Goal: Information Seeking & Learning: Learn about a topic

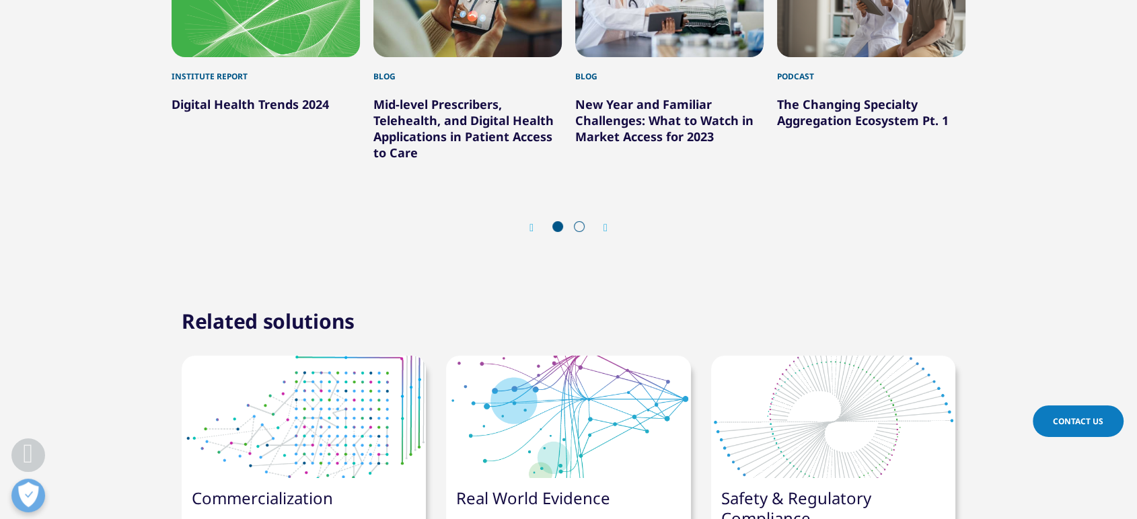
scroll to position [5232, 0]
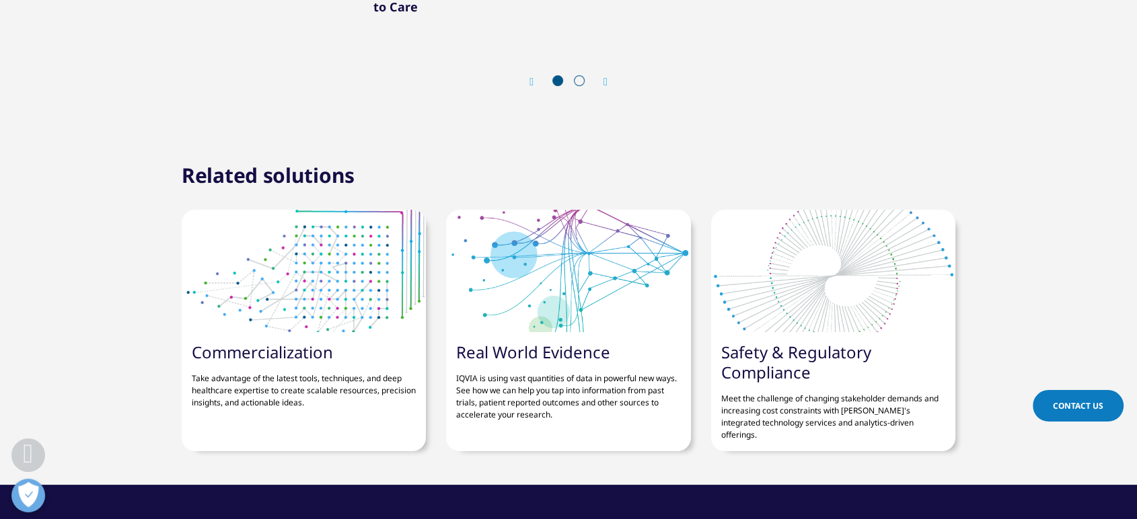
click at [603, 77] on icon "Next slide" at bounding box center [605, 82] width 4 height 11
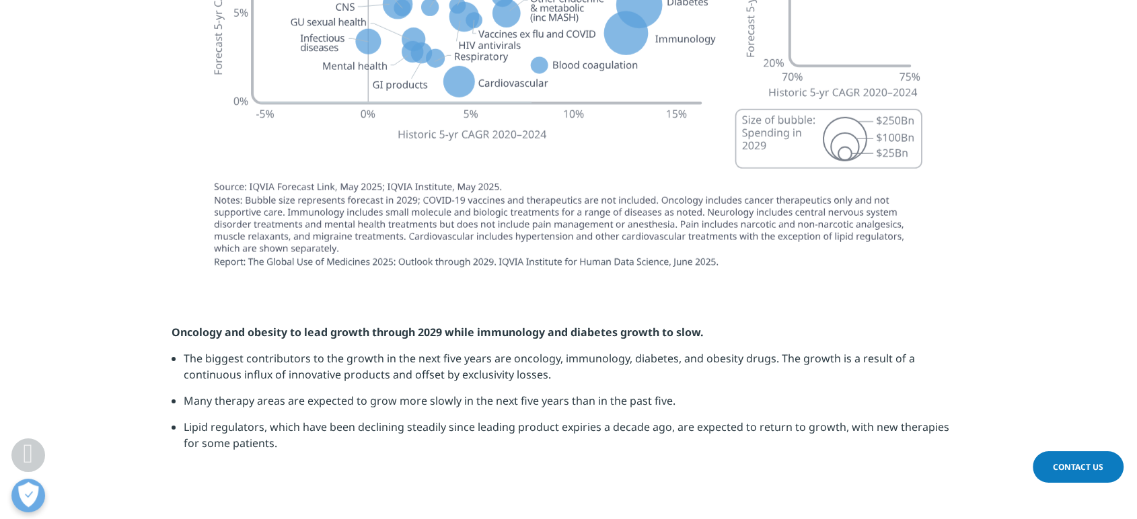
scroll to position [4186, 0]
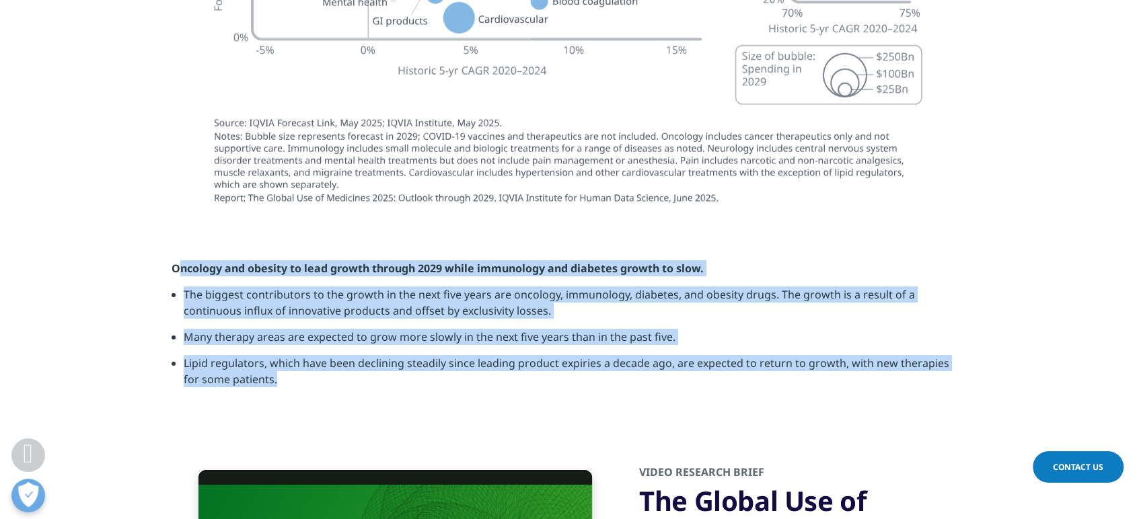
drag, startPoint x: 176, startPoint y: 218, endPoint x: 279, endPoint y: 341, distance: 160.5
click at [279, 341] on div "Oncology and obesity to lead growth through 2029 while immunology and [MEDICAL_…" at bounding box center [569, 328] width 794 height 137
click at [353, 365] on section "Oncology and obesity to lead growth through 2029 while immunology and [MEDICAL_…" at bounding box center [568, 329] width 1137 height 205
drag, startPoint x: 256, startPoint y: 334, endPoint x: 147, endPoint y: 214, distance: 161.9
click at [147, 227] on section "Oncology and obesity to lead growth through 2029 while immunology and [MEDICAL_…" at bounding box center [568, 329] width 1137 height 205
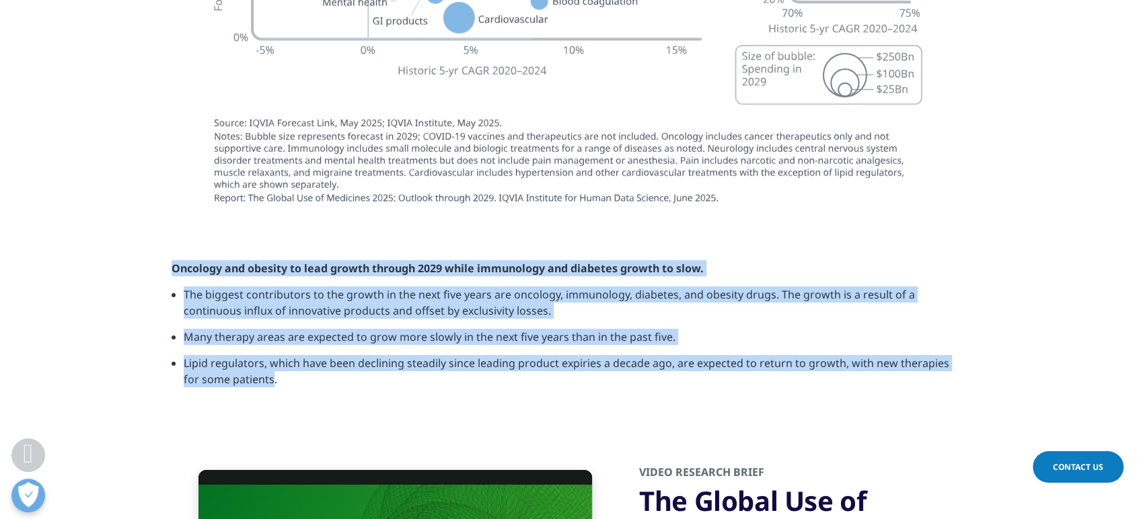
copy div "Oncology and obesity to lead growth through 2029 while immunology and [MEDICAL_…"
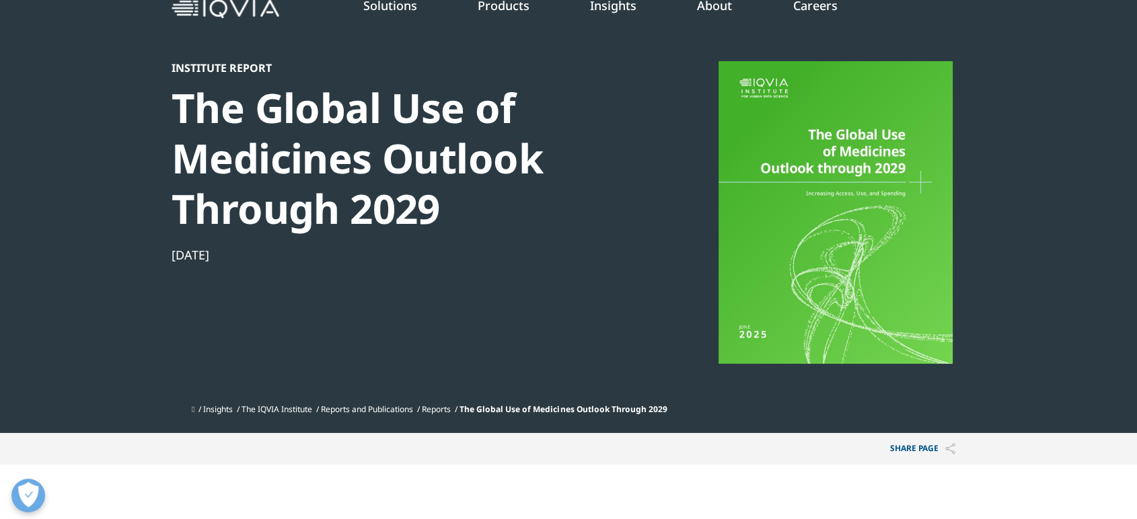
scroll to position [0, 0]
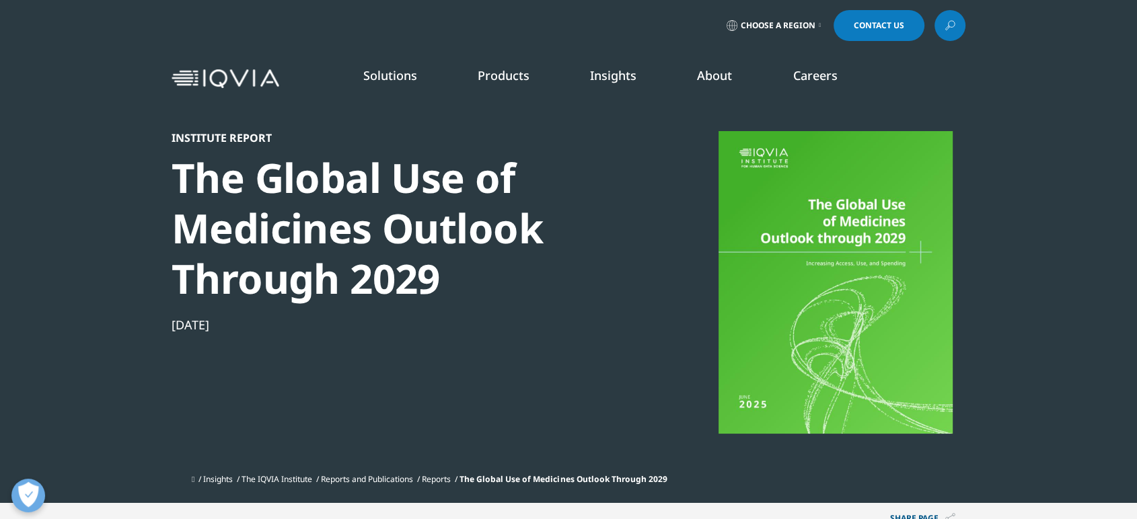
click at [947, 25] on icon at bounding box center [950, 25] width 11 height 17
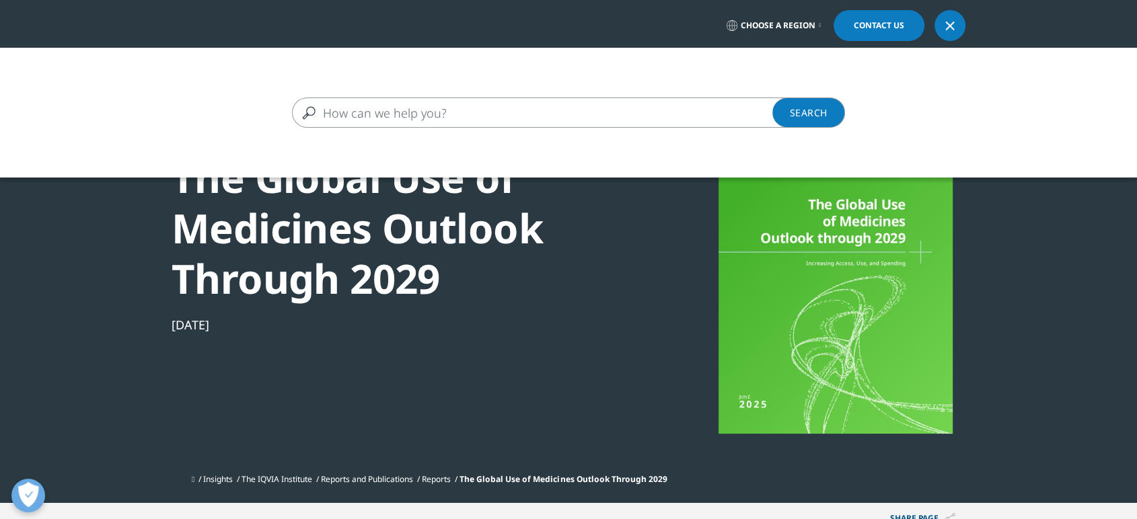
click at [362, 112] on input "Search" at bounding box center [549, 113] width 514 height 30
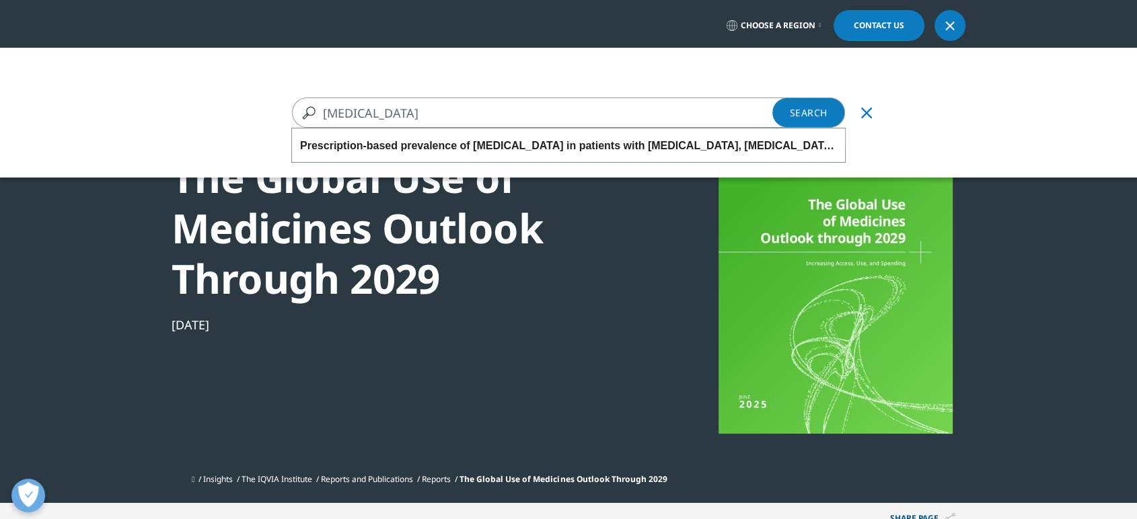
type input "[MEDICAL_DATA]"
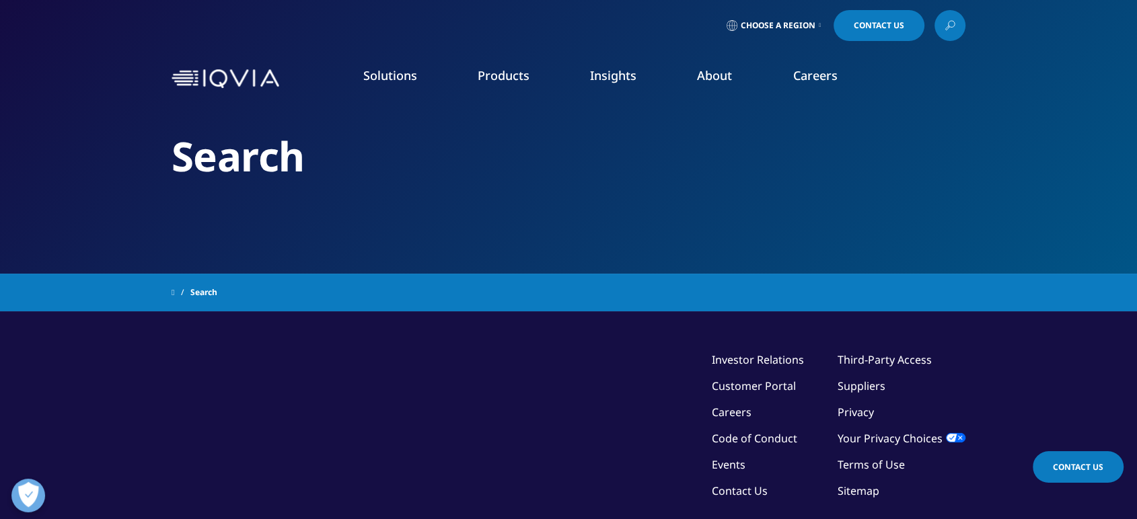
type input "[MEDICAL_DATA]"
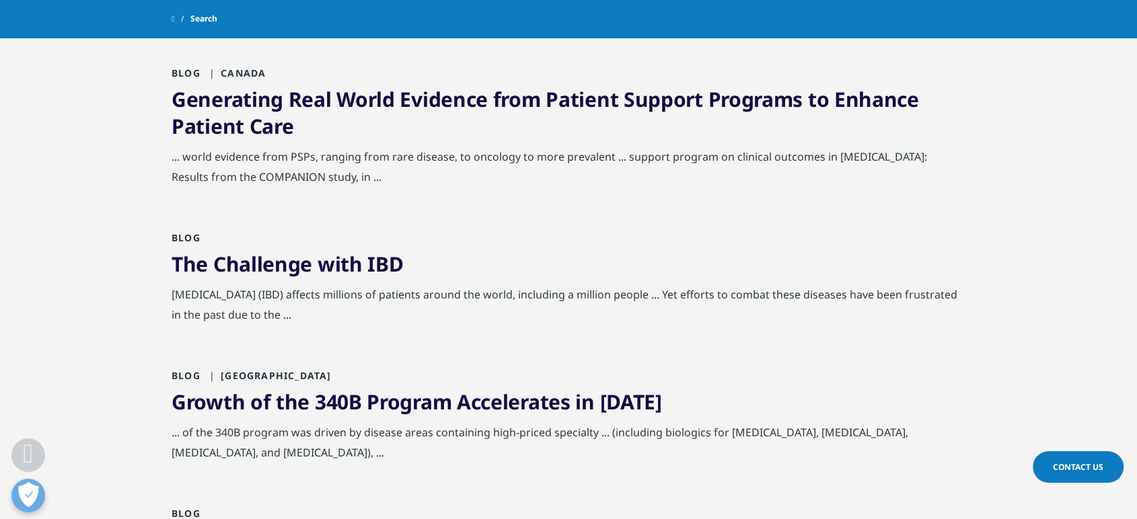
scroll to position [897, 0]
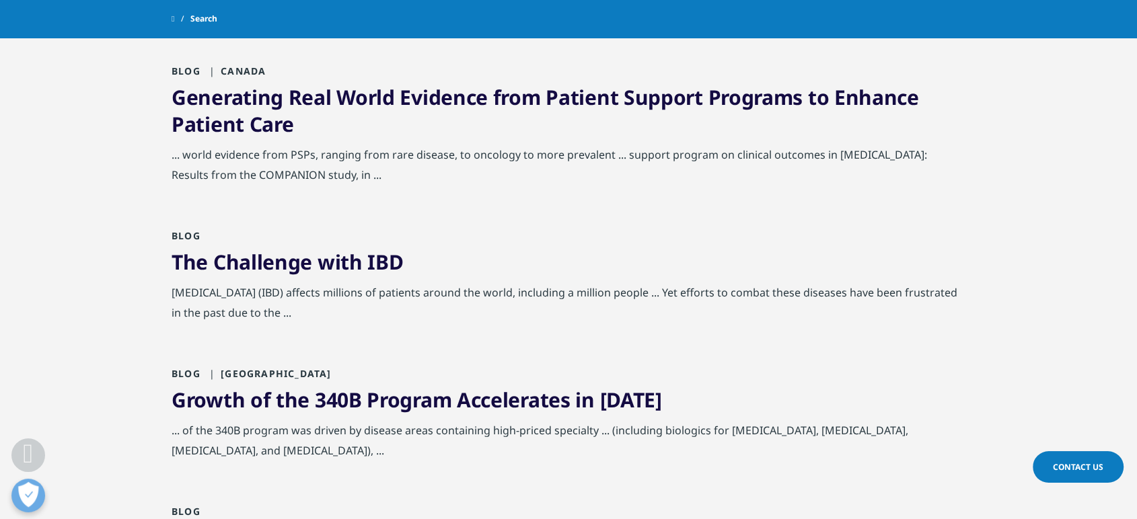
click at [347, 261] on link "The Challenge with IBD" at bounding box center [287, 262] width 231 height 28
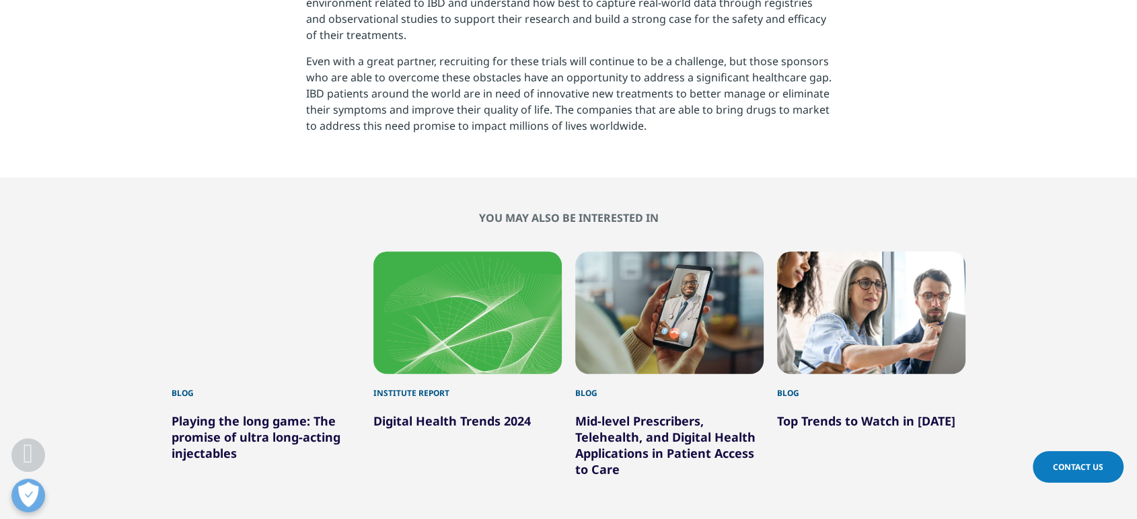
scroll to position [1420, 0]
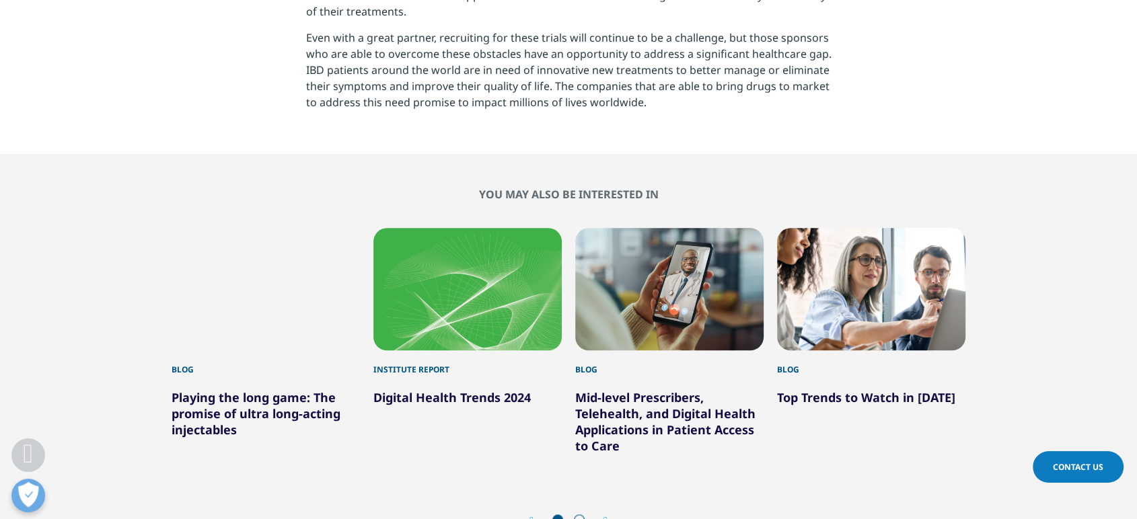
click at [605, 515] on div "Next" at bounding box center [598, 521] width 17 height 13
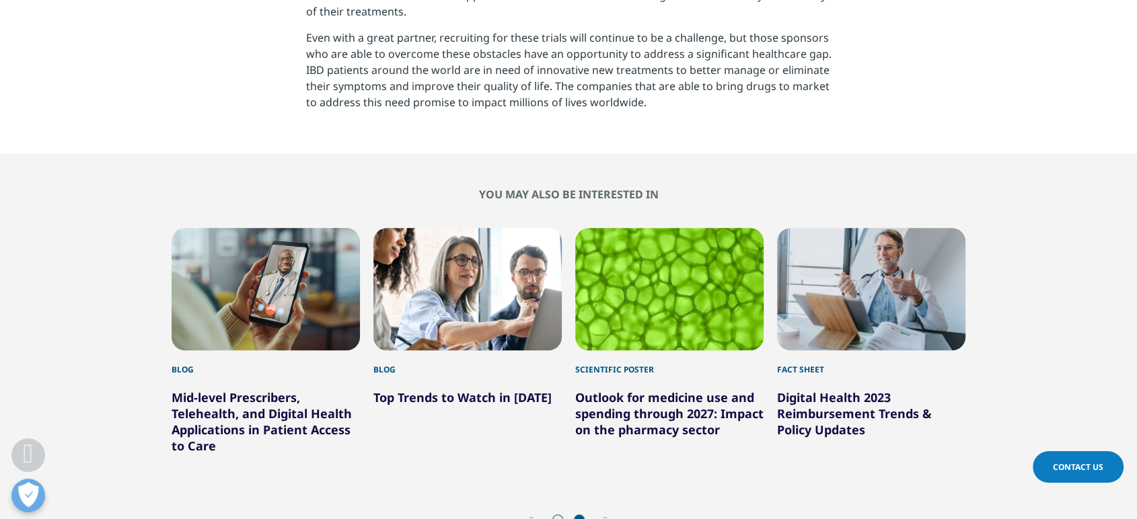
scroll to position [1046, 0]
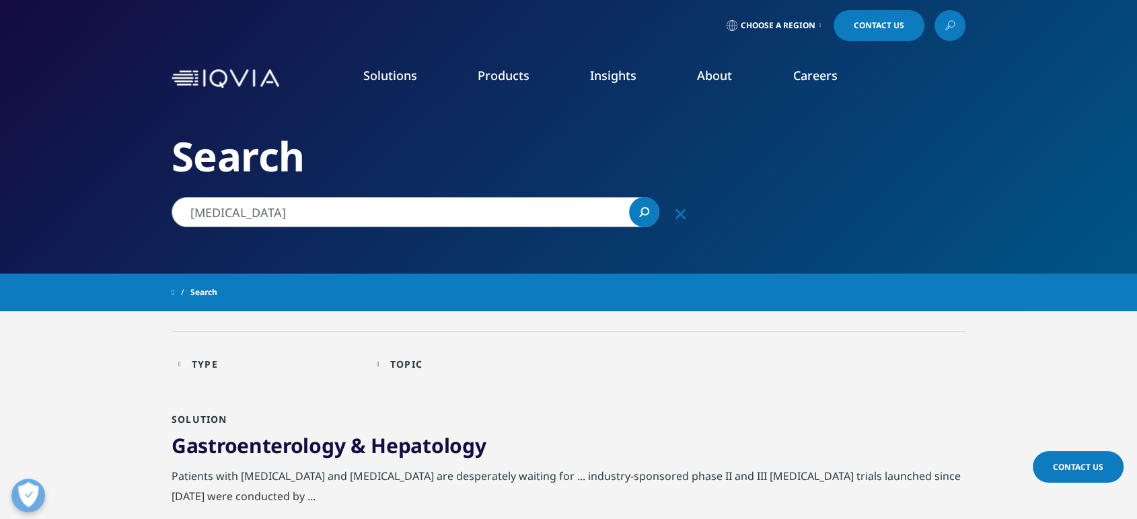
drag, startPoint x: 982, startPoint y: 20, endPoint x: 819, endPoint y: 203, distance: 244.9
click at [819, 203] on div "Search" at bounding box center [569, 137] width 794 height 274
